Goal: Task Accomplishment & Management: Manage account settings

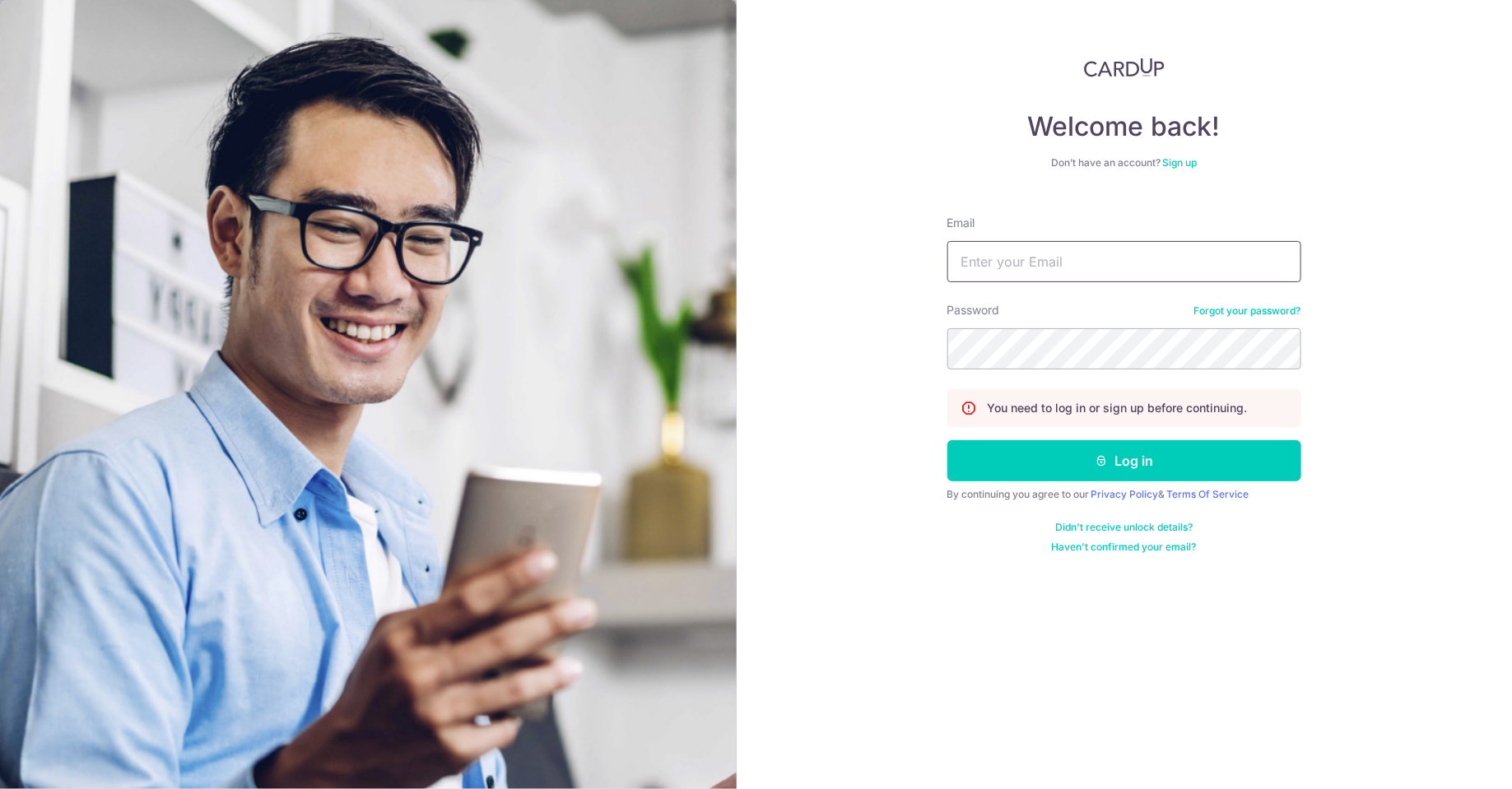
click at [1058, 249] on input "Email" at bounding box center [1124, 261] width 353 height 41
type input "[EMAIL_ADDRESS][DOMAIN_NAME]"
click at [948, 440] on button "Log in" at bounding box center [1124, 460] width 353 height 41
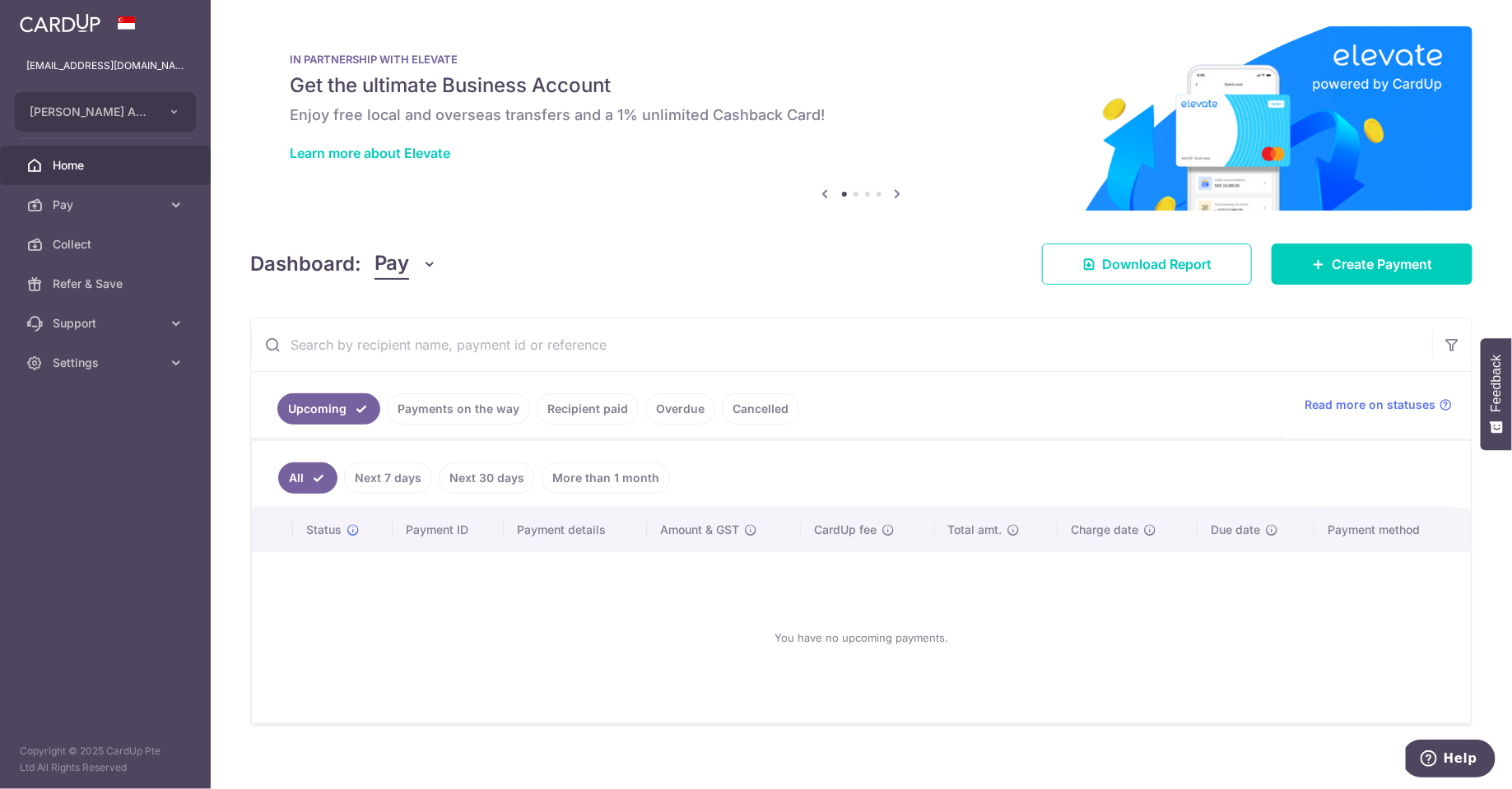
click at [619, 415] on link "Recipient paid" at bounding box center [587, 409] width 102 height 32
